Goal: Information Seeking & Learning: Understand process/instructions

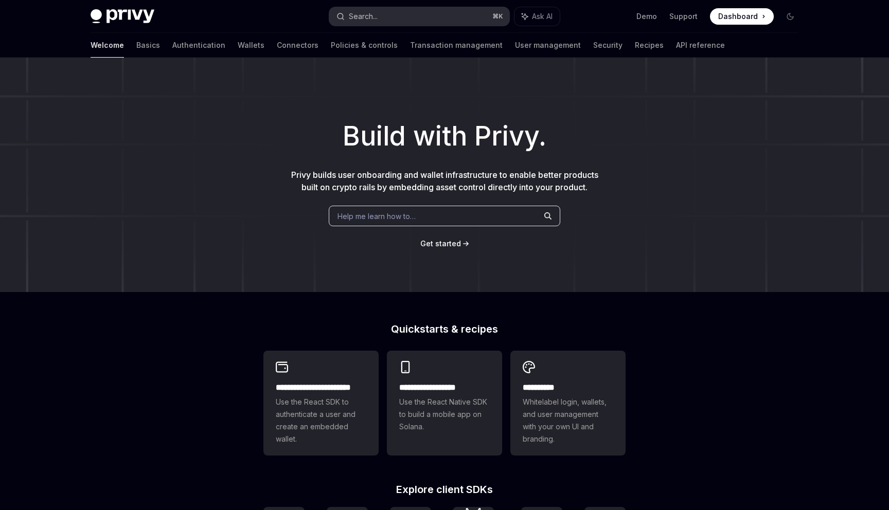
click at [423, 22] on button "Search... ⌘ K" at bounding box center [419, 16] width 180 height 19
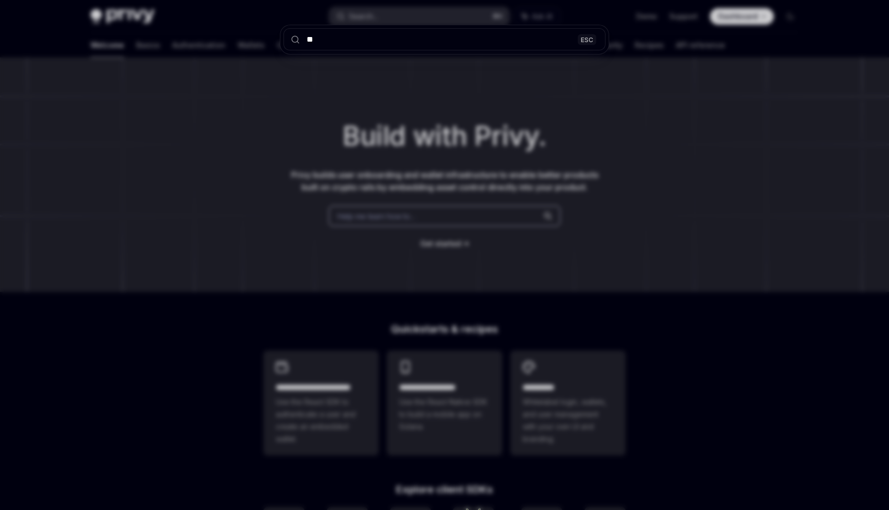
type input "***"
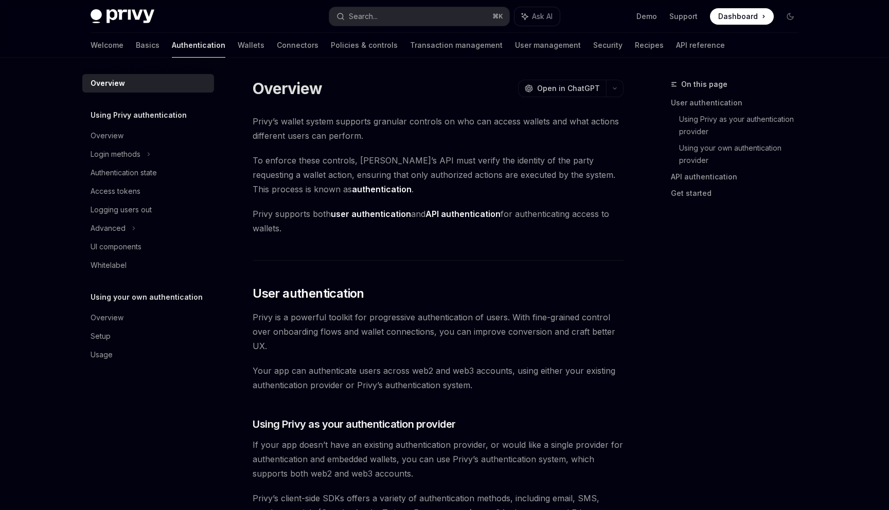
scroll to position [673, 0]
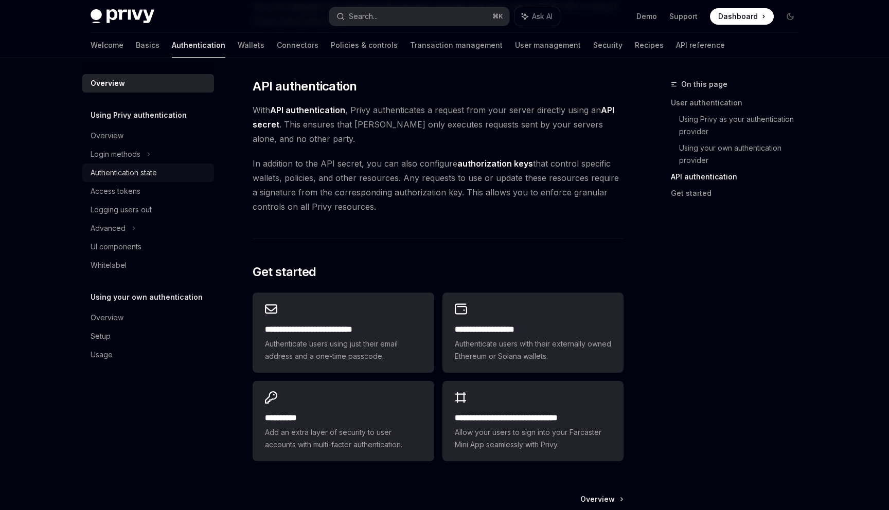
click at [158, 170] on div "Authentication state" at bounding box center [149, 173] width 117 height 12
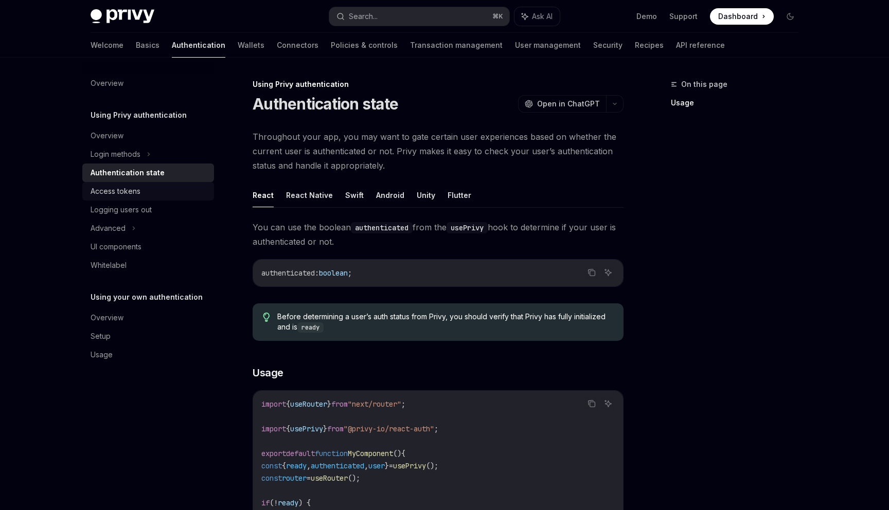
click at [158, 184] on link "Access tokens" at bounding box center [148, 191] width 132 height 19
type textarea "*"
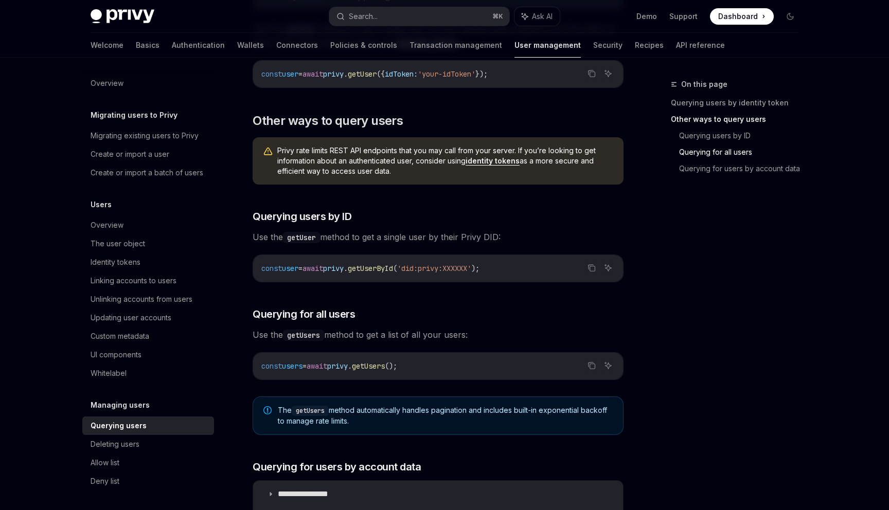
scroll to position [169, 0]
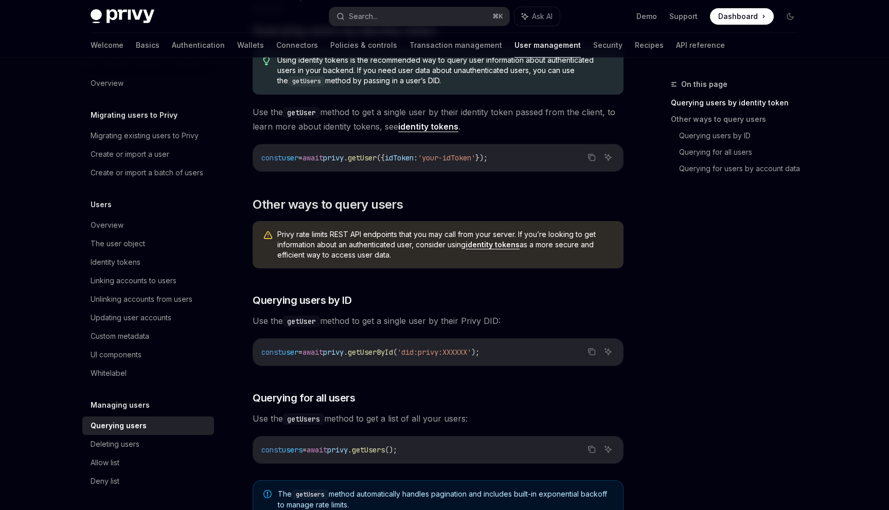
click at [470, 240] on link "identity tokens" at bounding box center [493, 244] width 54 height 9
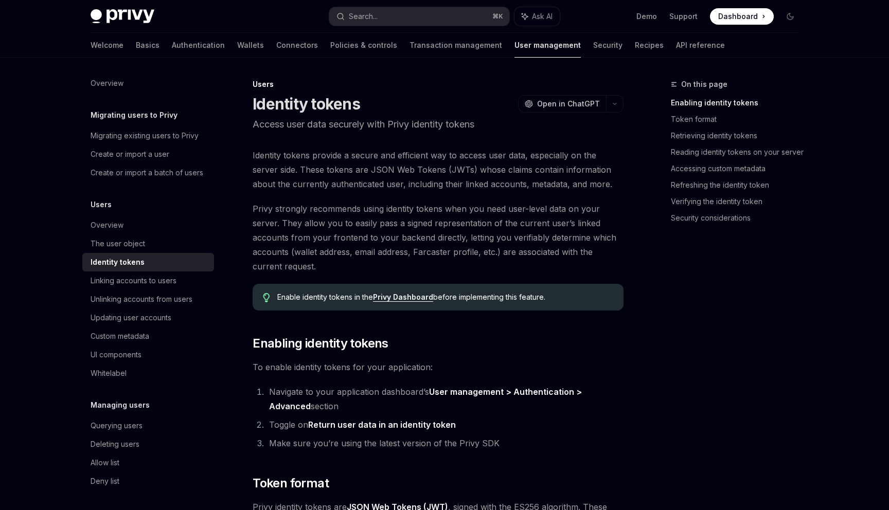
click at [470, 240] on span "Privy strongly recommends using identity tokens when you need user-level data o…" at bounding box center [438, 238] width 371 height 72
type textarea "*"
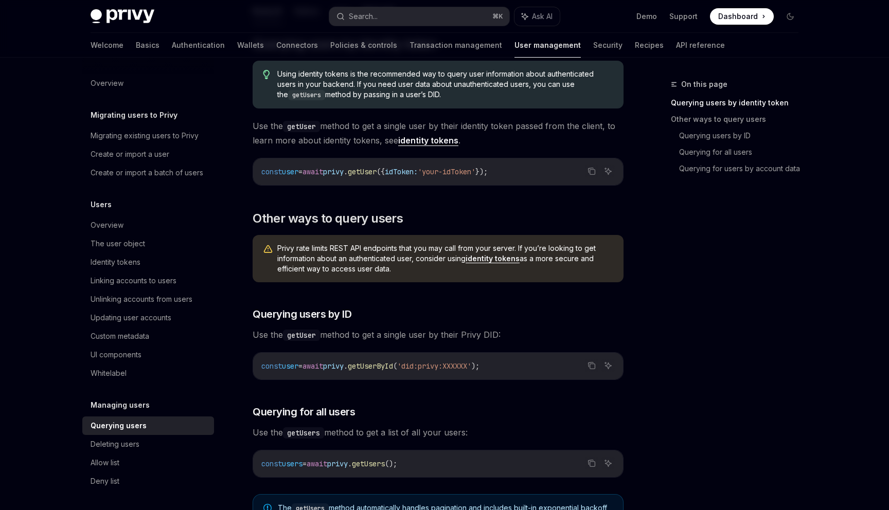
scroll to position [169, 0]
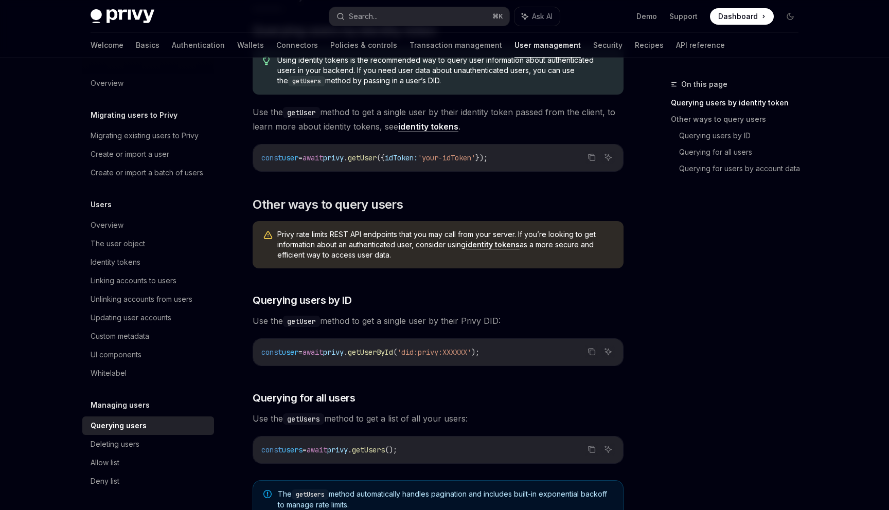
click at [432, 163] on code "const user = await privy . getUser ({ idToken: 'your-idToken' });" at bounding box center [437, 158] width 353 height 12
click at [465, 154] on span "'your-idToken'" at bounding box center [447, 157] width 58 height 9
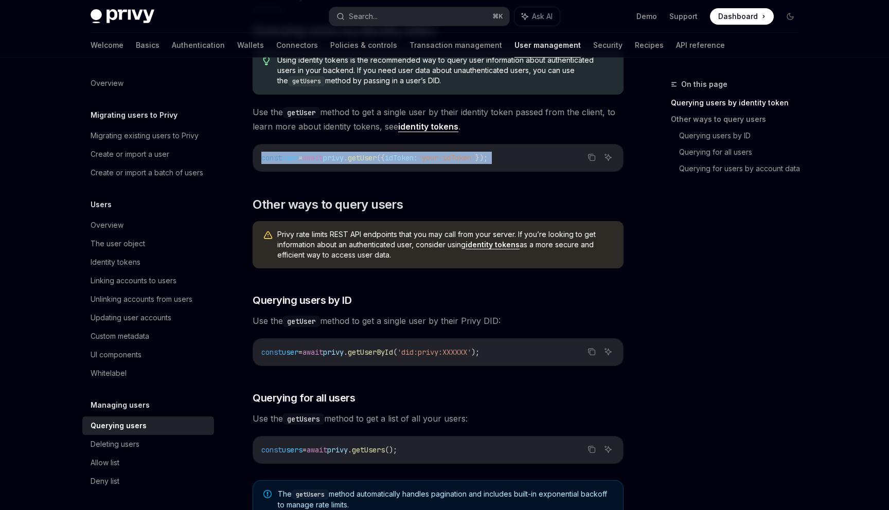
click at [465, 154] on span "'your-idToken'" at bounding box center [447, 157] width 58 height 9
click at [510, 150] on div "const user = await privy . getUser ({ idToken: 'your-idToken' });" at bounding box center [438, 158] width 370 height 27
click at [475, 158] on span "'your-idToken'" at bounding box center [447, 157] width 58 height 9
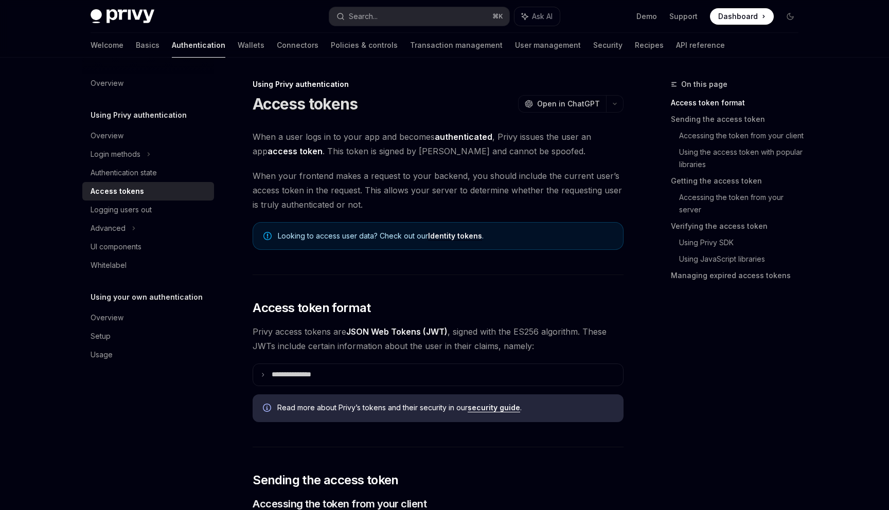
click at [330, 169] on span "When your frontend makes a request to your backend, you should include the curr…" at bounding box center [438, 190] width 371 height 43
